Goal: Information Seeking & Learning: Learn about a topic

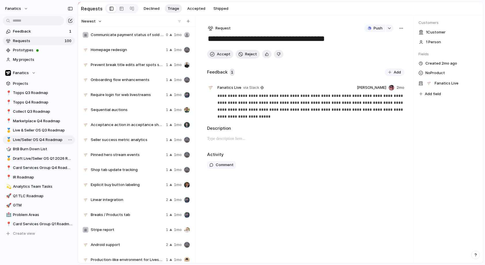
click at [24, 139] on span "Live/Seller OS Q4 Roadmap" at bounding box center [43, 140] width 60 height 6
